Goal: Use online tool/utility: Utilize a website feature to perform a specific function

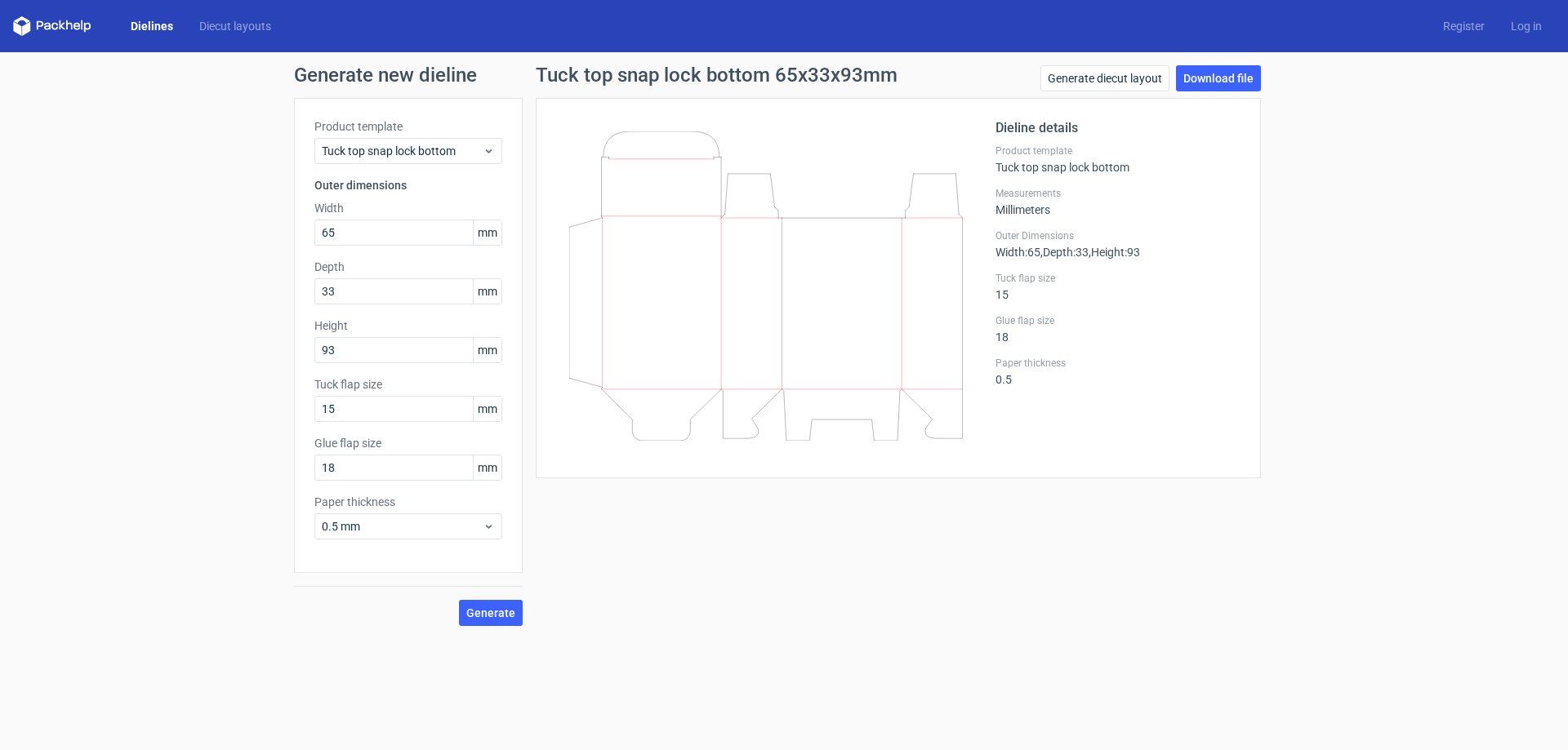
click at [670, 134] on icon at bounding box center [766, 286] width 394 height 309
click at [390, 418] on input "15" at bounding box center [408, 409] width 188 height 26
click at [493, 409] on span "mm" at bounding box center [487, 409] width 28 height 24
click at [432, 416] on input "15" at bounding box center [408, 409] width 188 height 26
drag, startPoint x: 401, startPoint y: 409, endPoint x: 197, endPoint y: 448, distance: 207.7
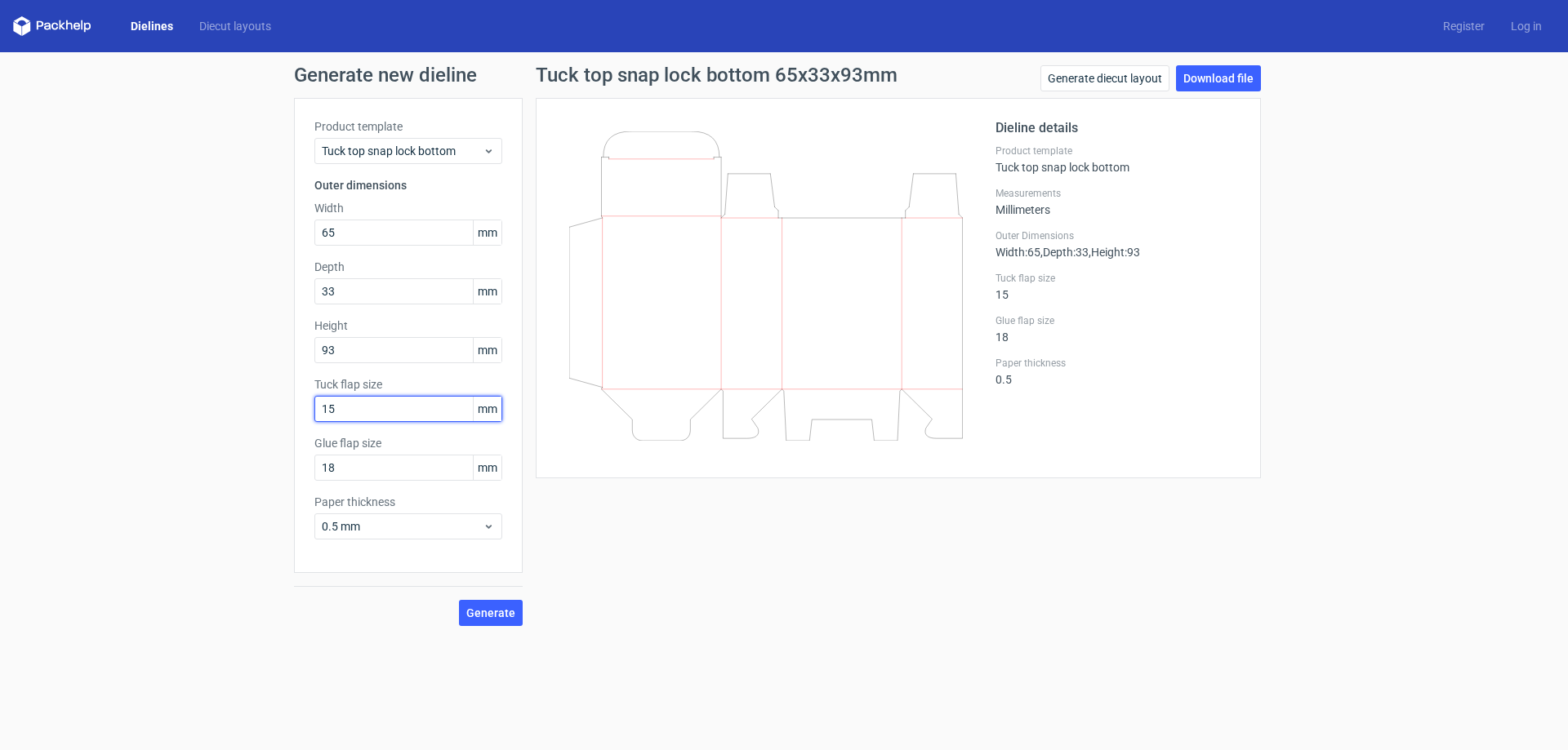
click at [197, 448] on div "Generate new dieline Product template Tuck top snap lock bottom Outer dimension…" at bounding box center [784, 345] width 1568 height 587
click at [424, 353] on input "93" at bounding box center [408, 349] width 188 height 26
drag, startPoint x: 389, startPoint y: 402, endPoint x: 156, endPoint y: 446, distance: 237.1
click at [156, 446] on div "Generate new dieline Product template Tuck top snap lock bottom Outer dimension…" at bounding box center [784, 345] width 1568 height 587
click at [348, 353] on input "93" at bounding box center [408, 349] width 188 height 26
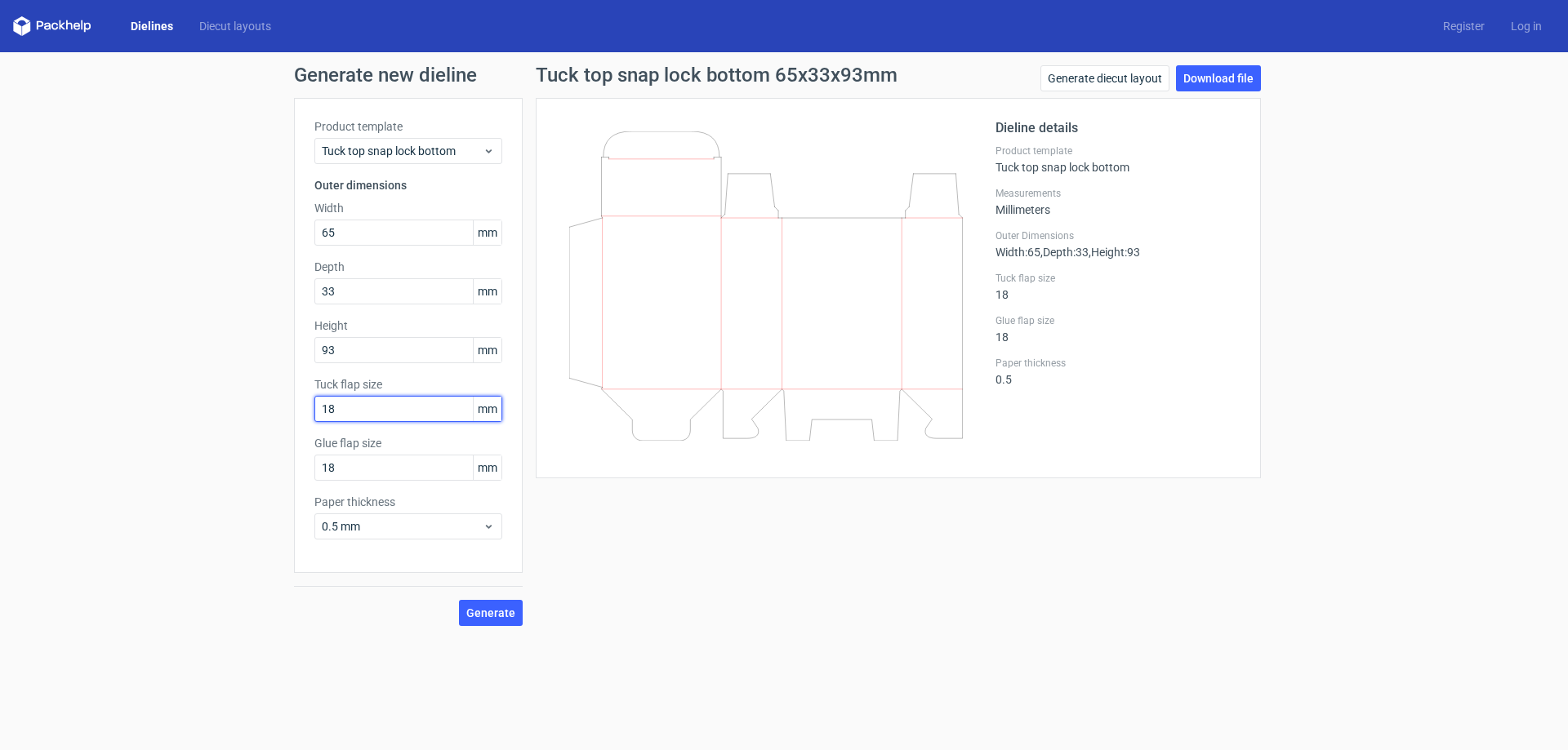
drag, startPoint x: 375, startPoint y: 422, endPoint x: 271, endPoint y: 432, distance: 104.5
click at [271, 432] on div "Generate new dieline Product template Tuck top snap lock bottom Outer dimension…" at bounding box center [784, 345] width 1568 height 587
type input "15"
click at [402, 347] on input "93" at bounding box center [408, 349] width 188 height 26
drag, startPoint x: 384, startPoint y: 473, endPoint x: 205, endPoint y: 494, distance: 180.2
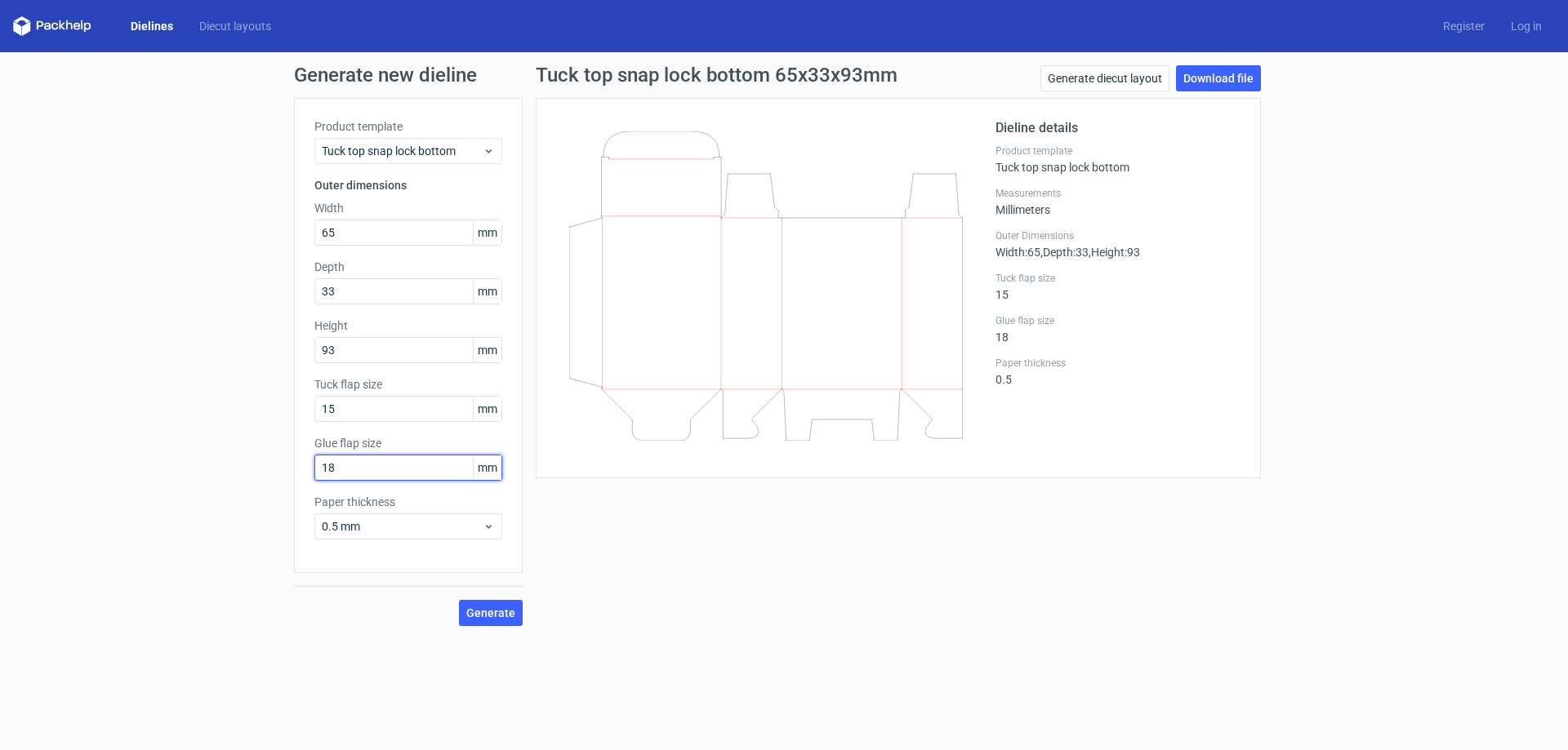
click at [205, 494] on div "Generate new dieline Product template Tuck top snap lock bottom Outer dimension…" at bounding box center [784, 345] width 1568 height 587
click at [345, 344] on input "93" at bounding box center [408, 349] width 188 height 26
drag, startPoint x: 351, startPoint y: 464, endPoint x: 220, endPoint y: 505, distance: 137.3
click at [220, 505] on div "Generate new dieline Product template Tuck top snap lock bottom Outer dimension…" at bounding box center [784, 345] width 1568 height 587
type input "18"
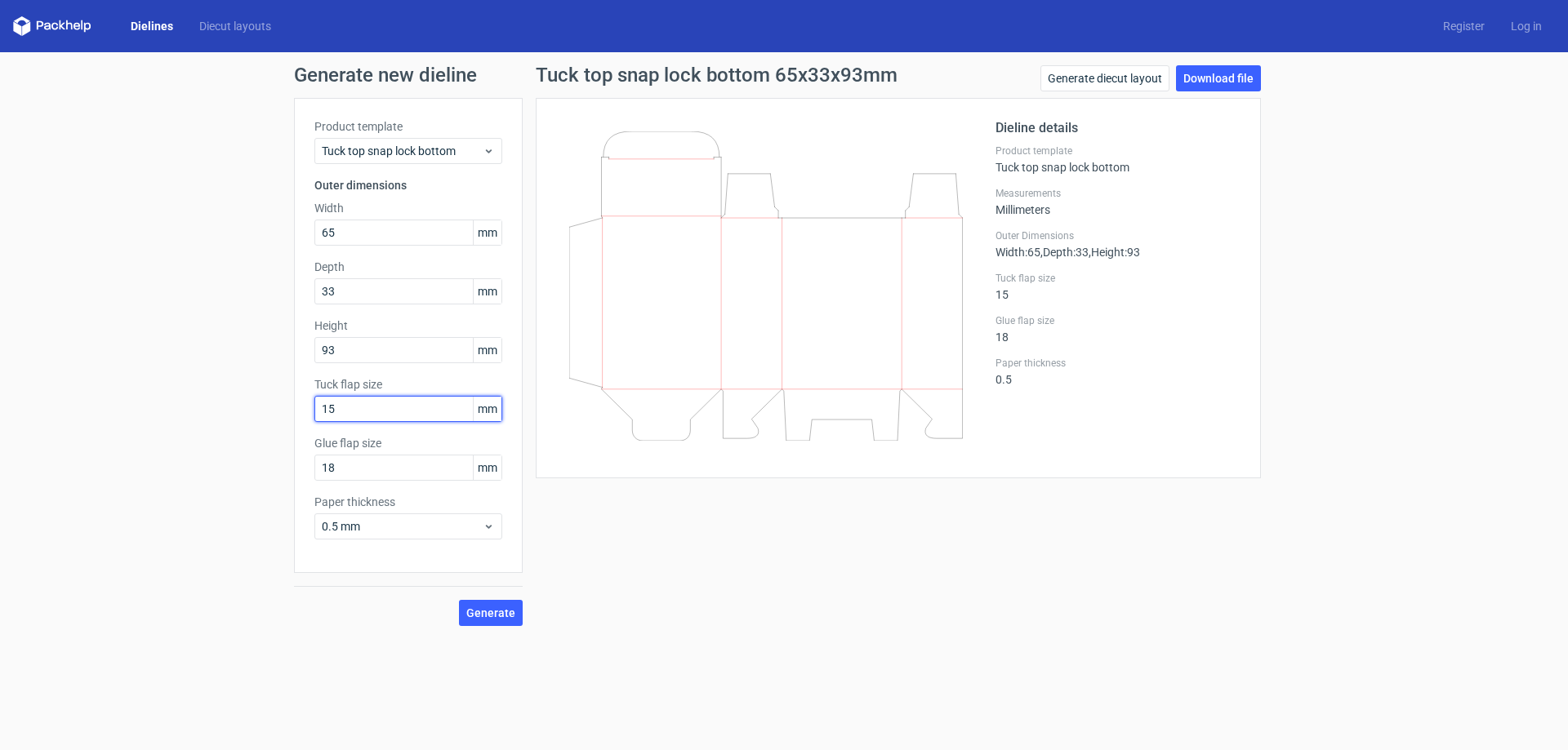
click at [368, 406] on input "15" at bounding box center [408, 409] width 188 height 26
click at [484, 533] on div "0.5 mm" at bounding box center [408, 526] width 188 height 26
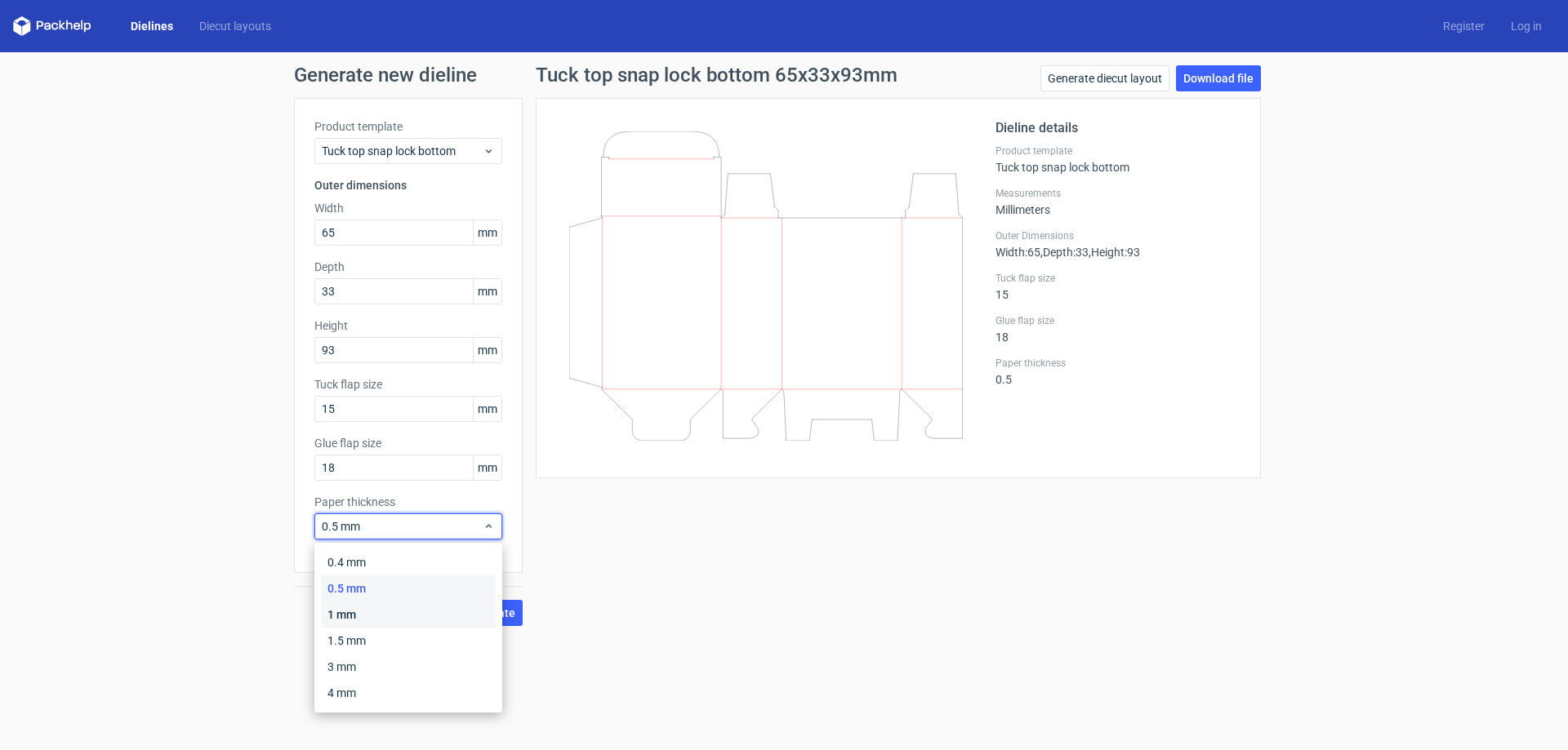
click at [386, 612] on div "1 mm" at bounding box center [408, 614] width 175 height 26
click at [415, 520] on span "1 mm" at bounding box center [402, 526] width 161 height 16
click at [389, 582] on div "0.5 mm" at bounding box center [408, 588] width 175 height 26
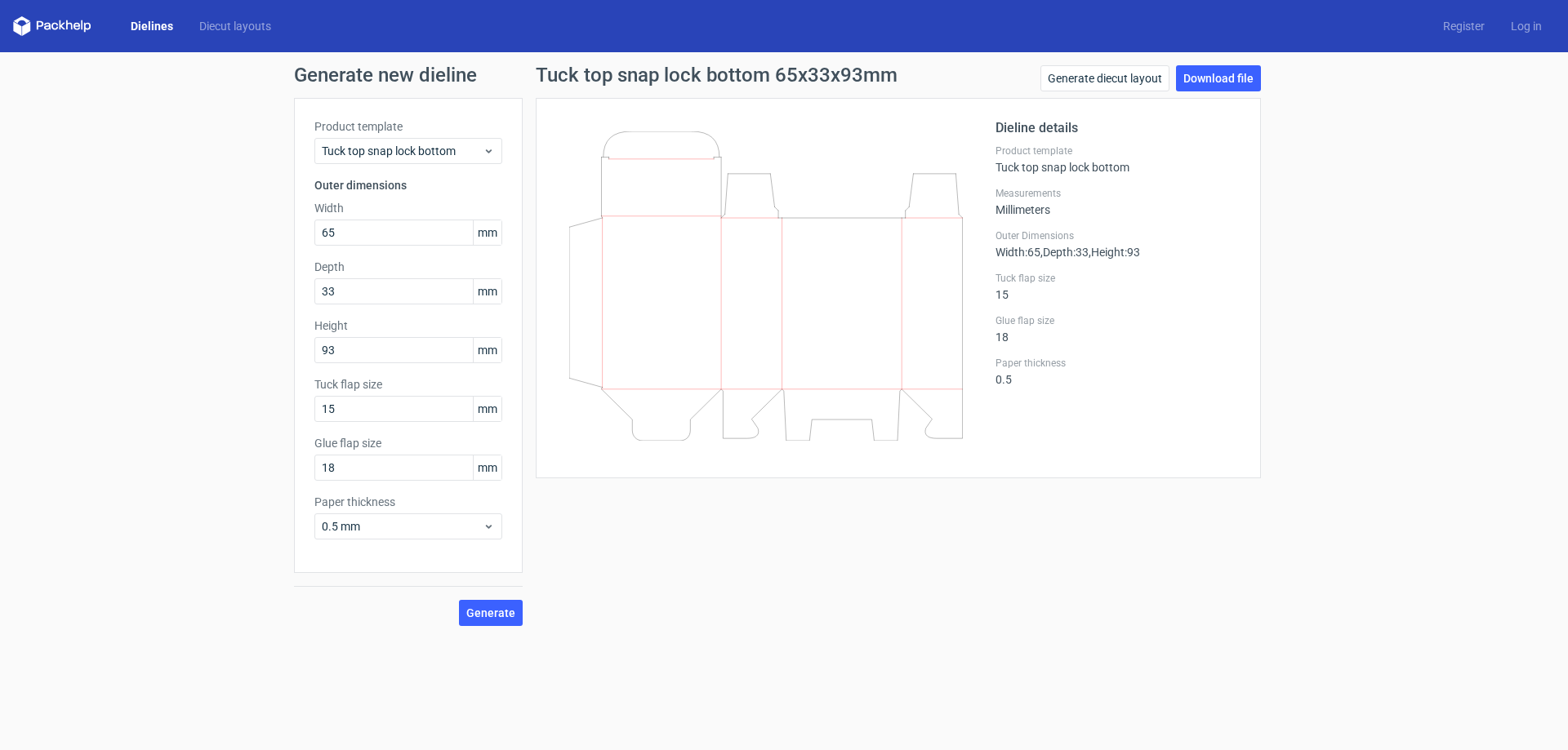
click at [588, 566] on div "Tuck top snap lock bottom 65x33x93mm Generate diecut layout Download file Dieli…" at bounding box center [898, 345] width 751 height 561
